Goal: Task Accomplishment & Management: Use online tool/utility

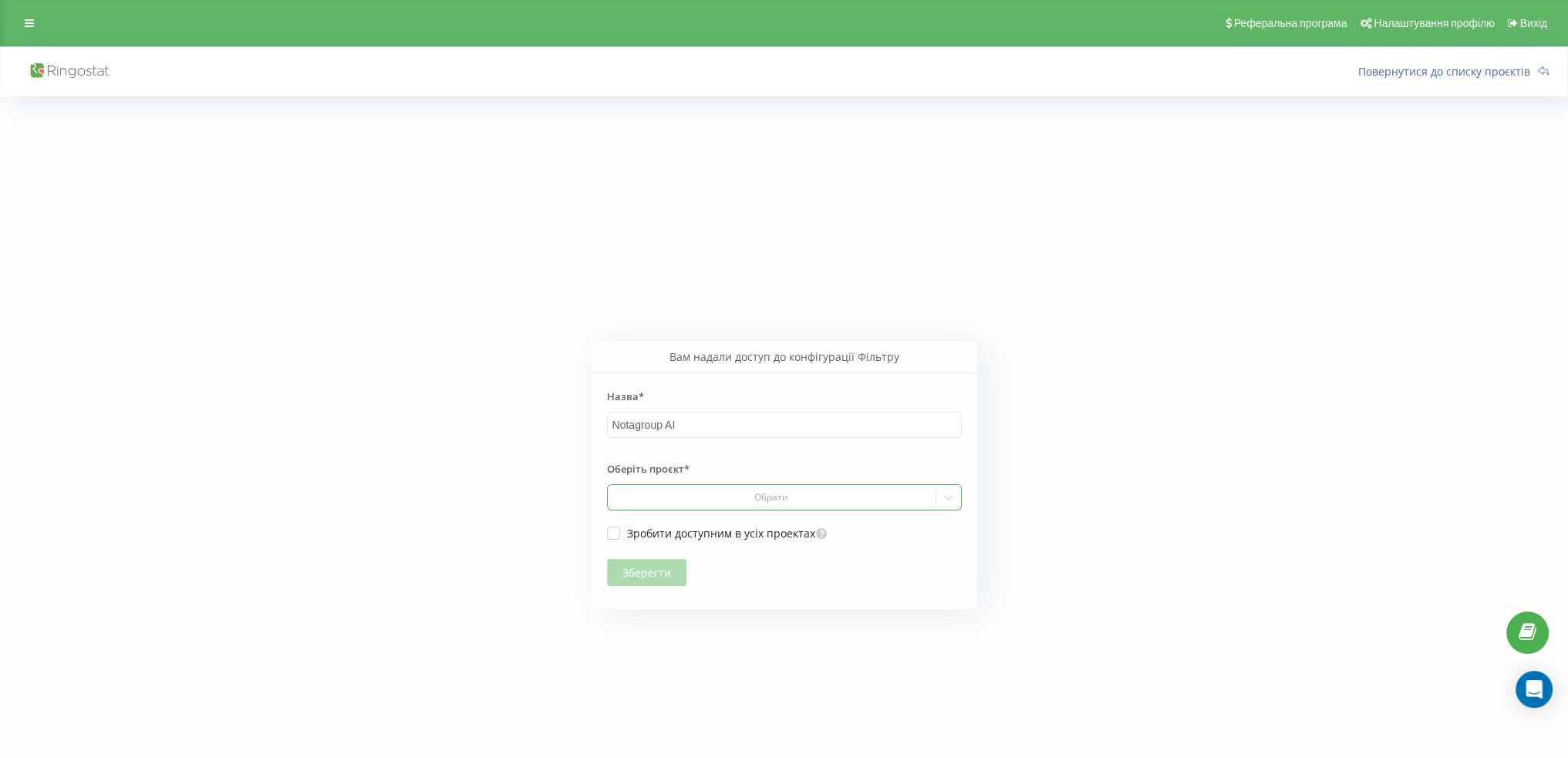
click at [944, 495] on icon at bounding box center [949, 498] width 10 height 6
click at [820, 530] on div "[DOMAIN_NAME]" at bounding box center [784, 525] width 354 height 25
click at [645, 576] on button "Зберегти" at bounding box center [646, 573] width 79 height 27
click at [697, 507] on div "Обрати" at bounding box center [771, 497] width 328 height 22
click at [703, 529] on div "[DOMAIN_NAME]" at bounding box center [784, 525] width 354 height 25
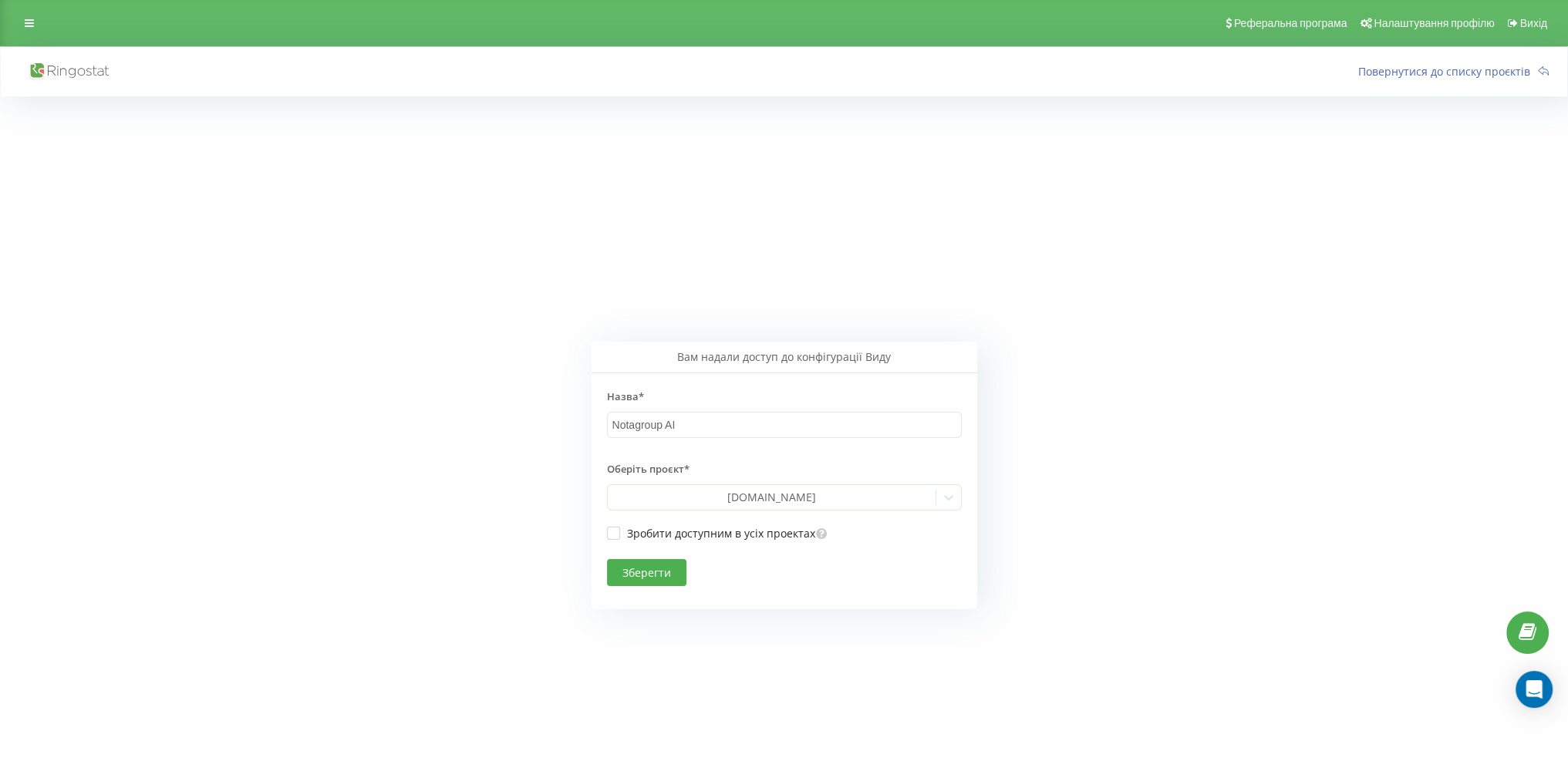
click at [664, 573] on button "Зберегти" at bounding box center [646, 573] width 79 height 27
